Goal: Transaction & Acquisition: Purchase product/service

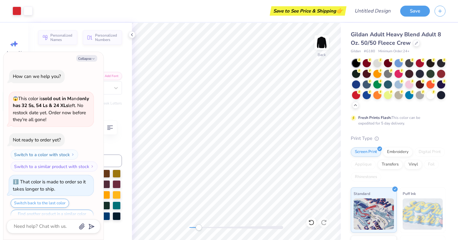
scroll to position [193, 0]
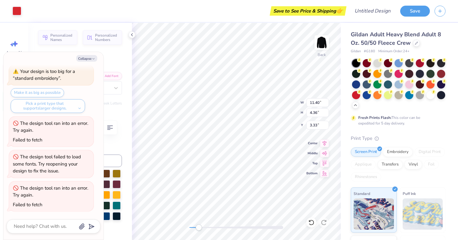
type textarea "x"
type input "3.98"
type input "2.75"
type input "3.87"
type textarea "x"
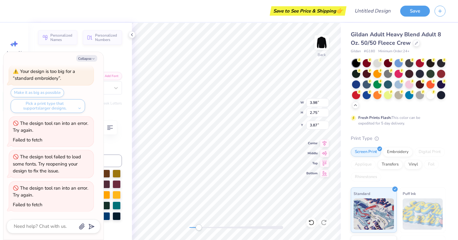
type textarea "yo"
type textarea "x"
type textarea "you"
type textarea "x"
type textarea "young"
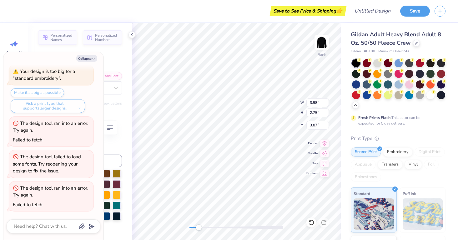
type textarea "x"
type textarea "young"
type textarea "x"
type textarea "young l"
type textarea "x"
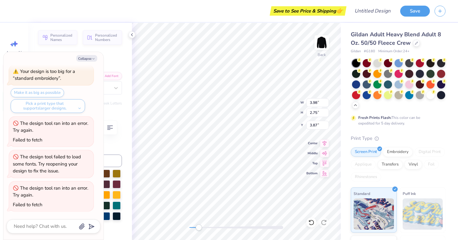
type textarea "young lif"
type textarea "x"
type textarea "young life"
click at [252, 15] on div "Save to See Price & Shipping 👉" at bounding box center [180, 11] width 327 height 22
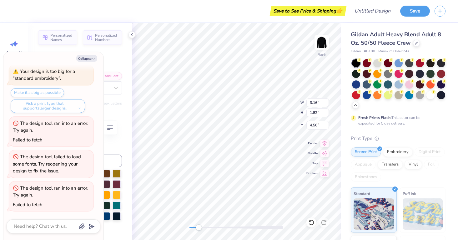
type textarea "x"
type textarea "co"
type textarea "x"
type textarea "col"
type textarea "x"
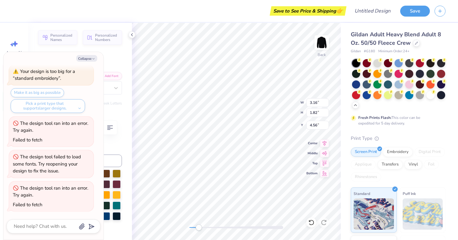
type textarea "colle"
type textarea "x"
type textarea "colleg"
type textarea "x"
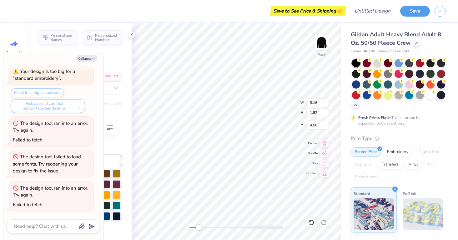
type textarea "college"
click at [204, 226] on div "Accessibility label" at bounding box center [204, 227] width 6 height 6
click at [132, 36] on icon at bounding box center [131, 34] width 5 height 5
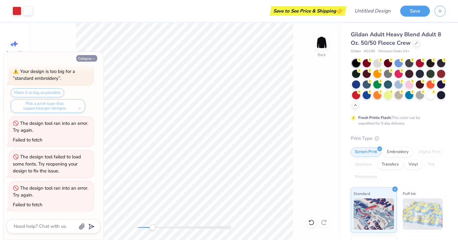
click at [94, 59] on icon "button" at bounding box center [94, 59] width 4 height 4
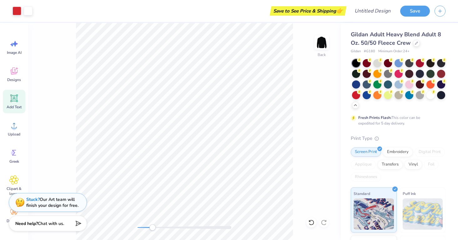
click at [262, 176] on div "Back" at bounding box center [184, 131] width 312 height 217
click at [14, 77] on span "Designs" at bounding box center [14, 79] width 14 height 5
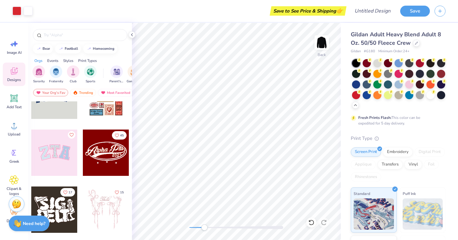
scroll to position [43, 0]
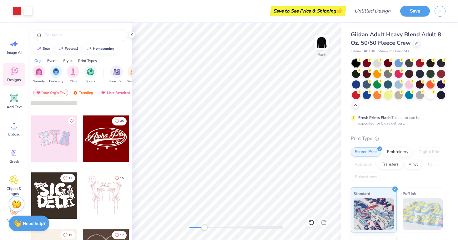
click at [105, 144] on div at bounding box center [106, 138] width 46 height 46
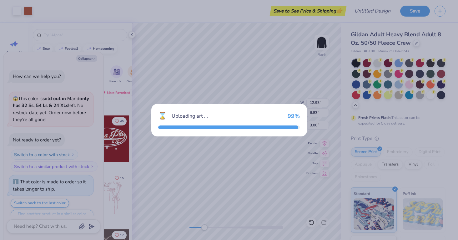
scroll to position [224, 0]
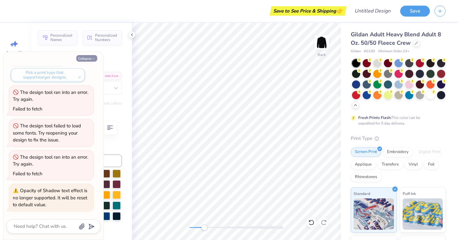
click at [94, 58] on icon "button" at bounding box center [94, 59] width 4 height 4
type textarea "x"
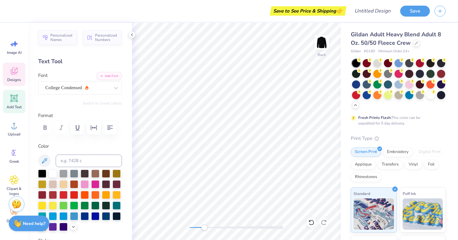
click at [7, 74] on div "Designs" at bounding box center [14, 73] width 22 height 23
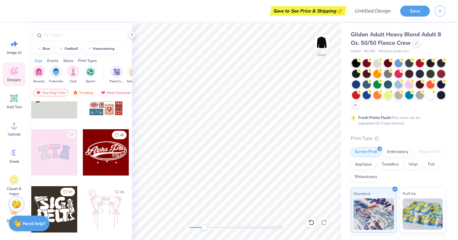
scroll to position [31, 0]
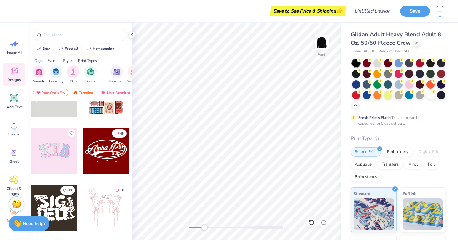
click at [105, 157] on div at bounding box center [106, 150] width 46 height 46
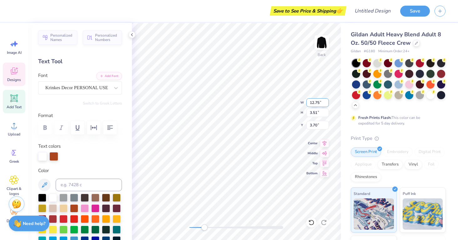
scroll to position [0, 1]
type textarea "Young Life Collge"
click at [205, 227] on div "Accessibility label" at bounding box center [204, 227] width 6 height 6
click at [98, 13] on div "Save to See Price & Shipping 👉" at bounding box center [180, 11] width 327 height 22
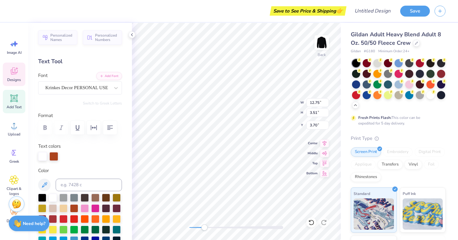
click at [418, 133] on div "Gildan Adult Heavy Blend Adult 8 Oz. 50/50 Fleece Crew Gildan # G180 Minimum Or…" at bounding box center [398, 179] width 95 height 298
click at [11, 71] on icon at bounding box center [14, 70] width 7 height 7
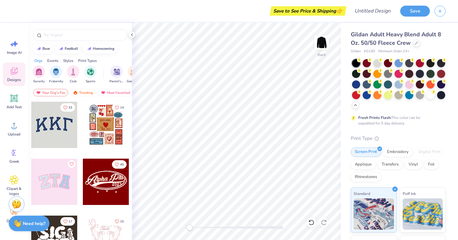
scroll to position [156, 0]
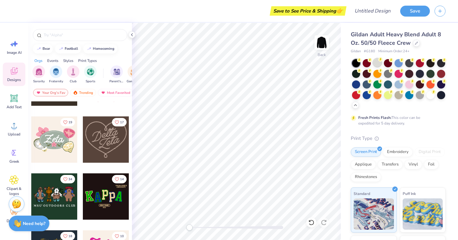
click at [381, 63] on div at bounding box center [377, 62] width 8 height 8
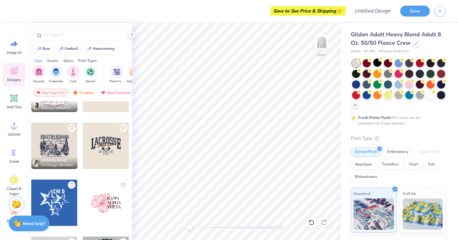
scroll to position [3335, 0]
click at [100, 154] on div at bounding box center [106, 145] width 46 height 46
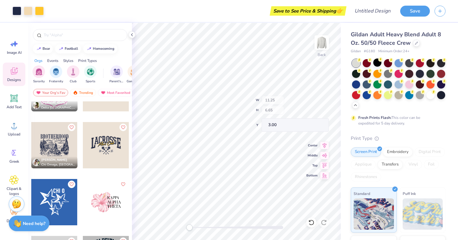
type input "8.17"
type input "2.30"
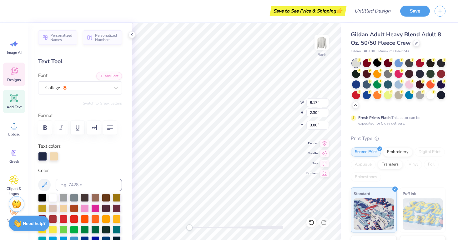
type textarea "y"
type textarea "oung lif"
click at [196, 6] on div "Save to See Price & Shipping 👉" at bounding box center [180, 11] width 327 height 22
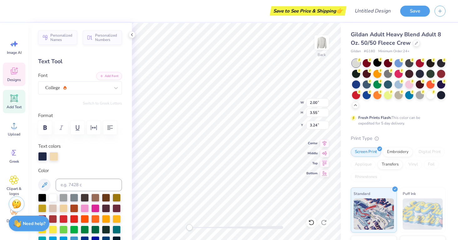
type textarea "Y"
type input "1.87"
type input "3.32"
type input "3.41"
type input "6.26"
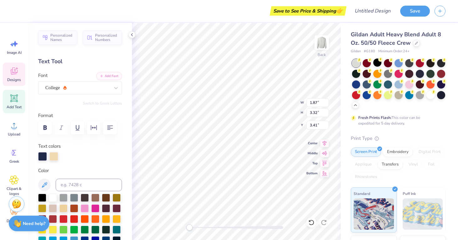
type input "2.31"
type input "4.60"
type textarea "C"
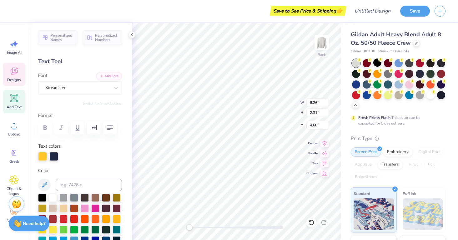
type textarea "College"
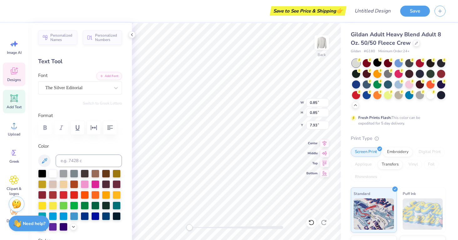
type textarea "[GEOGRAPHIC_DATA][PERSON_NAME]"
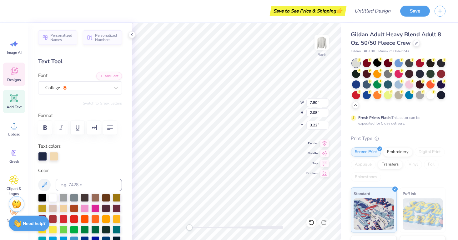
type textarea "young lif"
type input "1.87"
type input "3.32"
type input "3.00"
type textarea "young life"
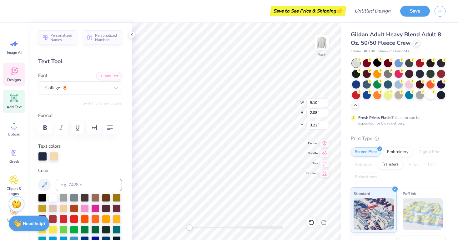
scroll to position [0, 1]
type input "8.07"
type input "1.05"
type input "7.83"
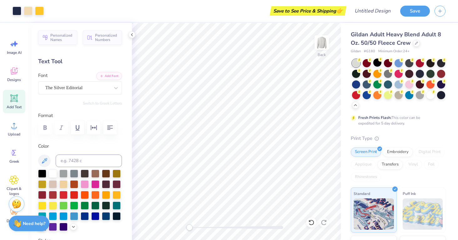
click at [225, 227] on div at bounding box center [236, 227] width 94 height 3
click at [214, 226] on div at bounding box center [236, 227] width 94 height 3
click at [207, 227] on div at bounding box center [236, 227] width 94 height 3
click at [196, 226] on div at bounding box center [236, 227] width 94 height 3
click at [196, 226] on div "Accessibility label" at bounding box center [195, 227] width 6 height 6
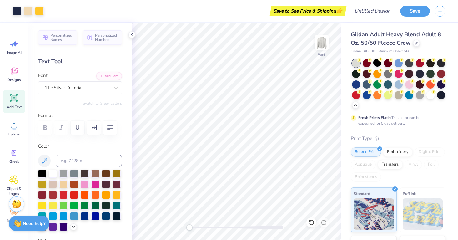
drag, startPoint x: 196, startPoint y: 230, endPoint x: 189, endPoint y: 230, distance: 6.9
click at [189, 230] on div "Accessibility label" at bounding box center [189, 227] width 6 height 6
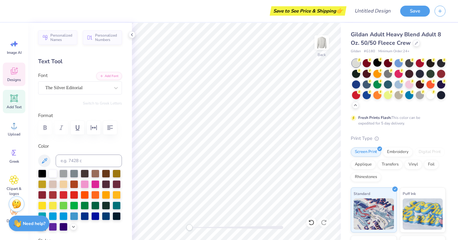
click at [13, 69] on icon at bounding box center [13, 70] width 9 height 9
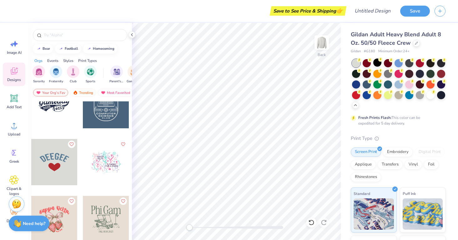
scroll to position [9986, 0]
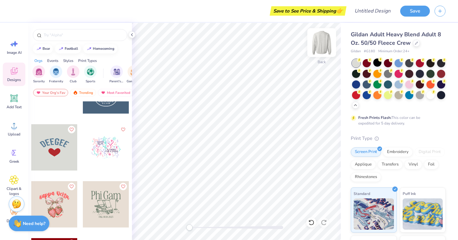
click at [319, 45] on img at bounding box center [321, 42] width 25 height 25
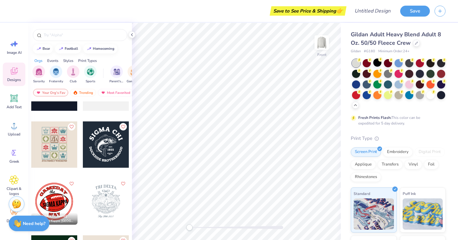
scroll to position [11428, 0]
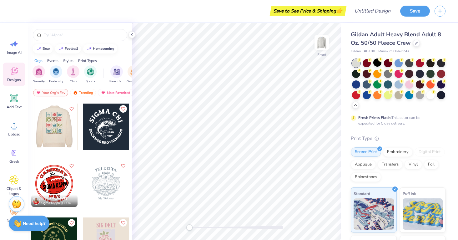
click at [63, 123] on div at bounding box center [54, 126] width 139 height 46
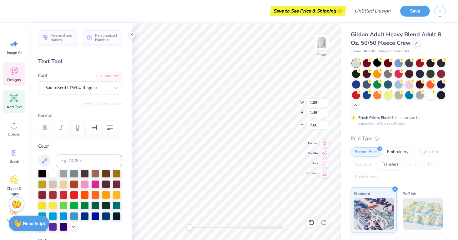
type textarea "YLC"
type input "2.67"
type input "2.44"
type input "3.42"
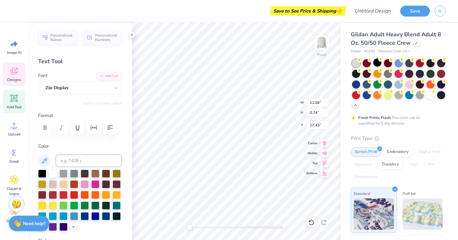
type textarea "[GEOGRAPHIC_DATA][PERSON_NAME]"
type input "2.34"
type input "2.23"
type input "10.75"
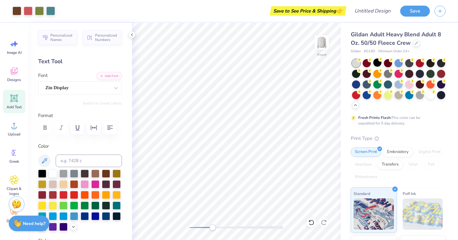
click at [212, 226] on div at bounding box center [236, 227] width 94 height 3
click at [193, 227] on div at bounding box center [236, 227] width 94 height 3
drag, startPoint x: 199, startPoint y: 227, endPoint x: 195, endPoint y: 227, distance: 4.1
click at [195, 227] on div at bounding box center [236, 227] width 94 height 3
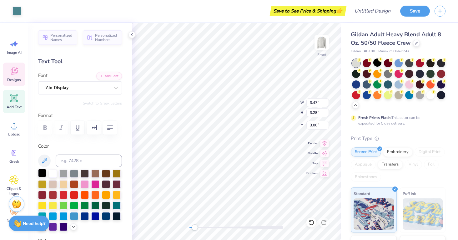
click at [39, 173] on div at bounding box center [42, 173] width 8 height 8
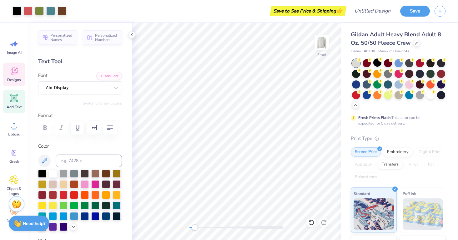
click at [20, 78] on span "Designs" at bounding box center [14, 79] width 14 height 5
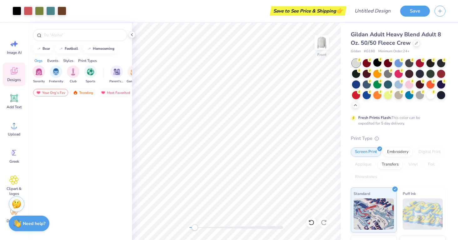
scroll to position [804, 0]
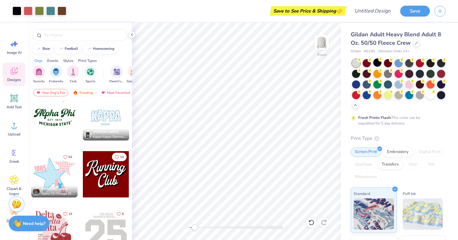
drag, startPoint x: 64, startPoint y: 133, endPoint x: 63, endPoint y: 138, distance: 5.5
click at [63, 138] on div at bounding box center [54, 117] width 46 height 46
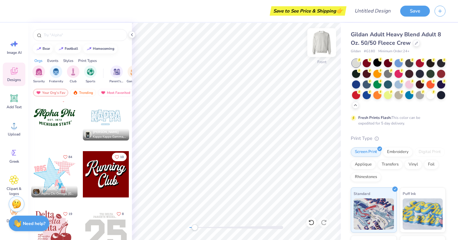
click at [323, 41] on img at bounding box center [321, 42] width 25 height 25
click at [172, 225] on div "Back" at bounding box center [236, 131] width 209 height 217
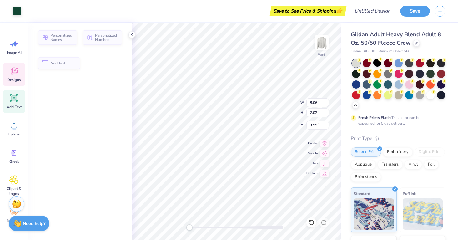
type input "2.02"
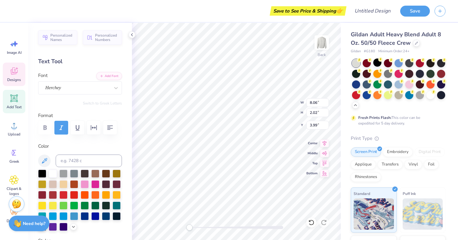
scroll to position [0, 0]
type textarea "y"
type textarea "Young Life College"
type input "6.16"
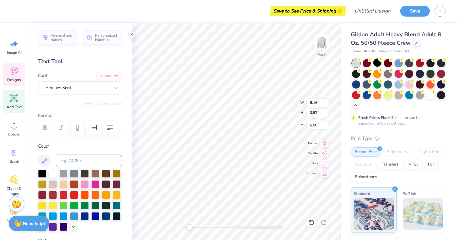
type input "0.92"
type input "6.50"
type textarea "[GEOGRAPHIC_DATA][PERSON_NAME]"
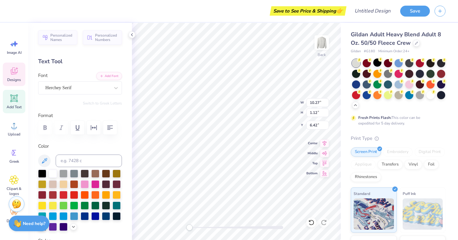
click at [428, 218] on img at bounding box center [422, 213] width 40 height 31
